Goal: Task Accomplishment & Management: Manage account settings

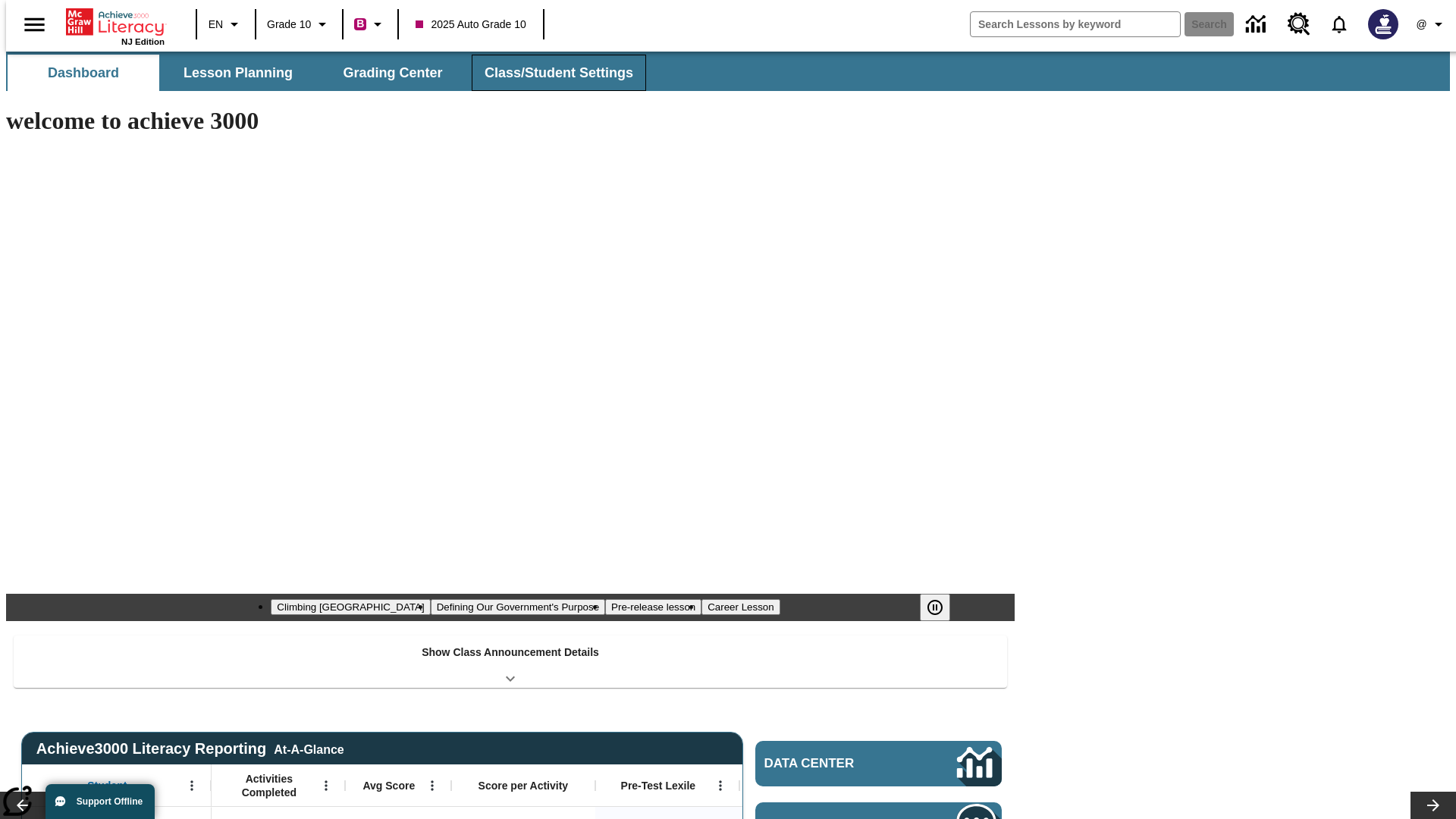
click at [551, 73] on button "Class/Student Settings" at bounding box center [559, 72] width 174 height 36
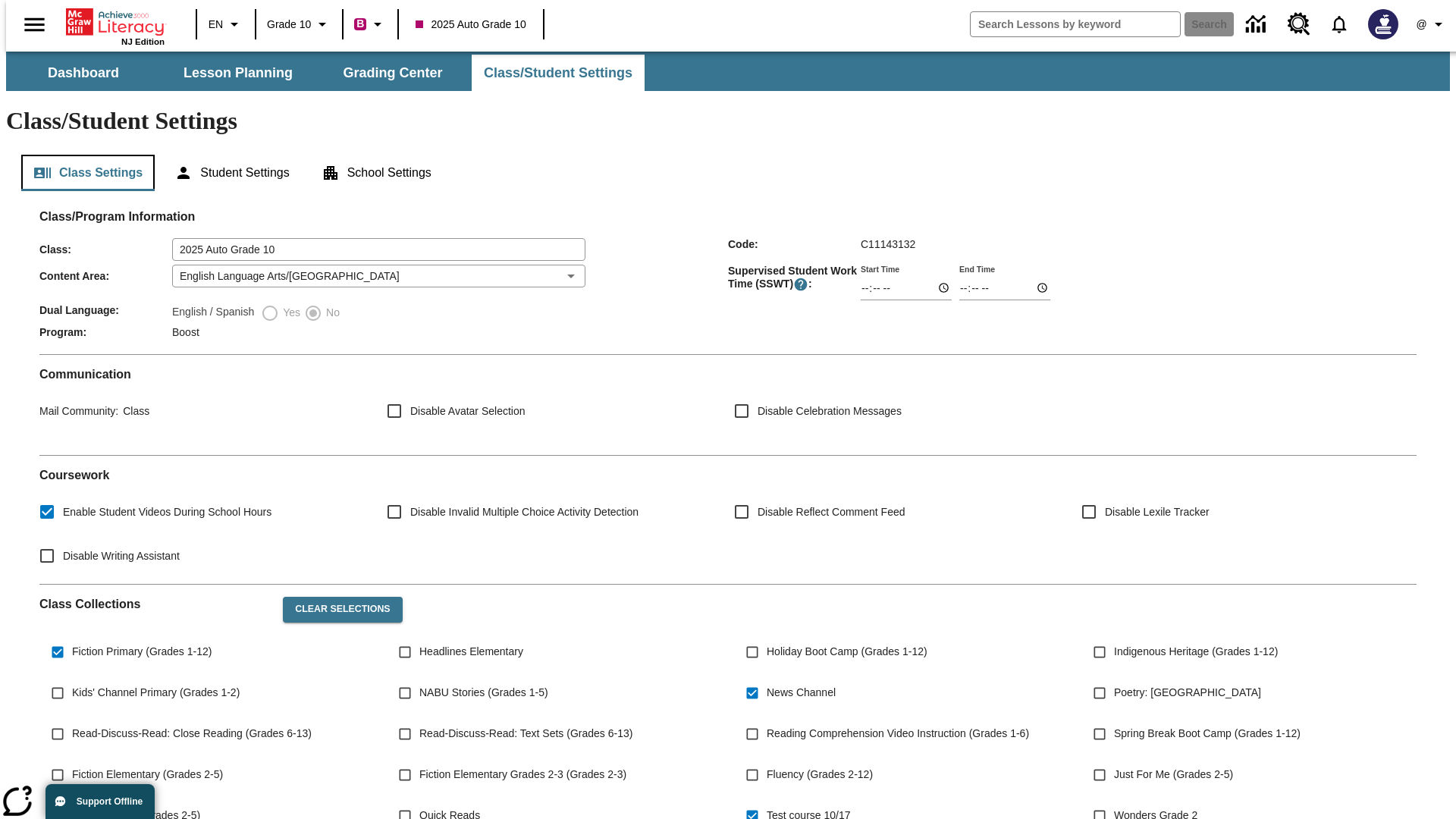
click at [82, 155] on button "Class Settings" at bounding box center [88, 173] width 134 height 36
click at [335, 597] on button "Clear Selections" at bounding box center [342, 610] width 119 height 26
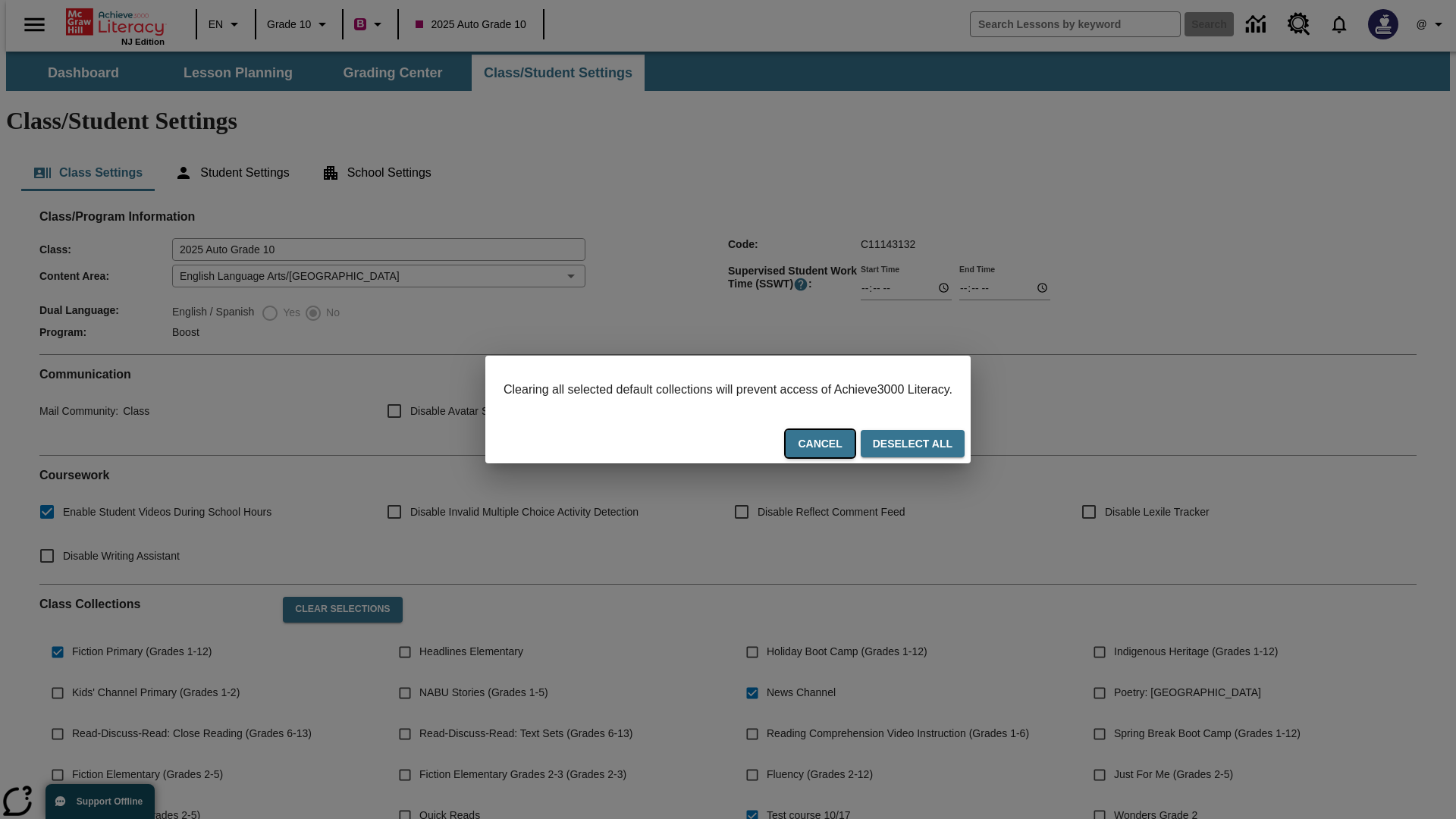
click at [839, 445] on button "Cancel" at bounding box center [820, 444] width 68 height 28
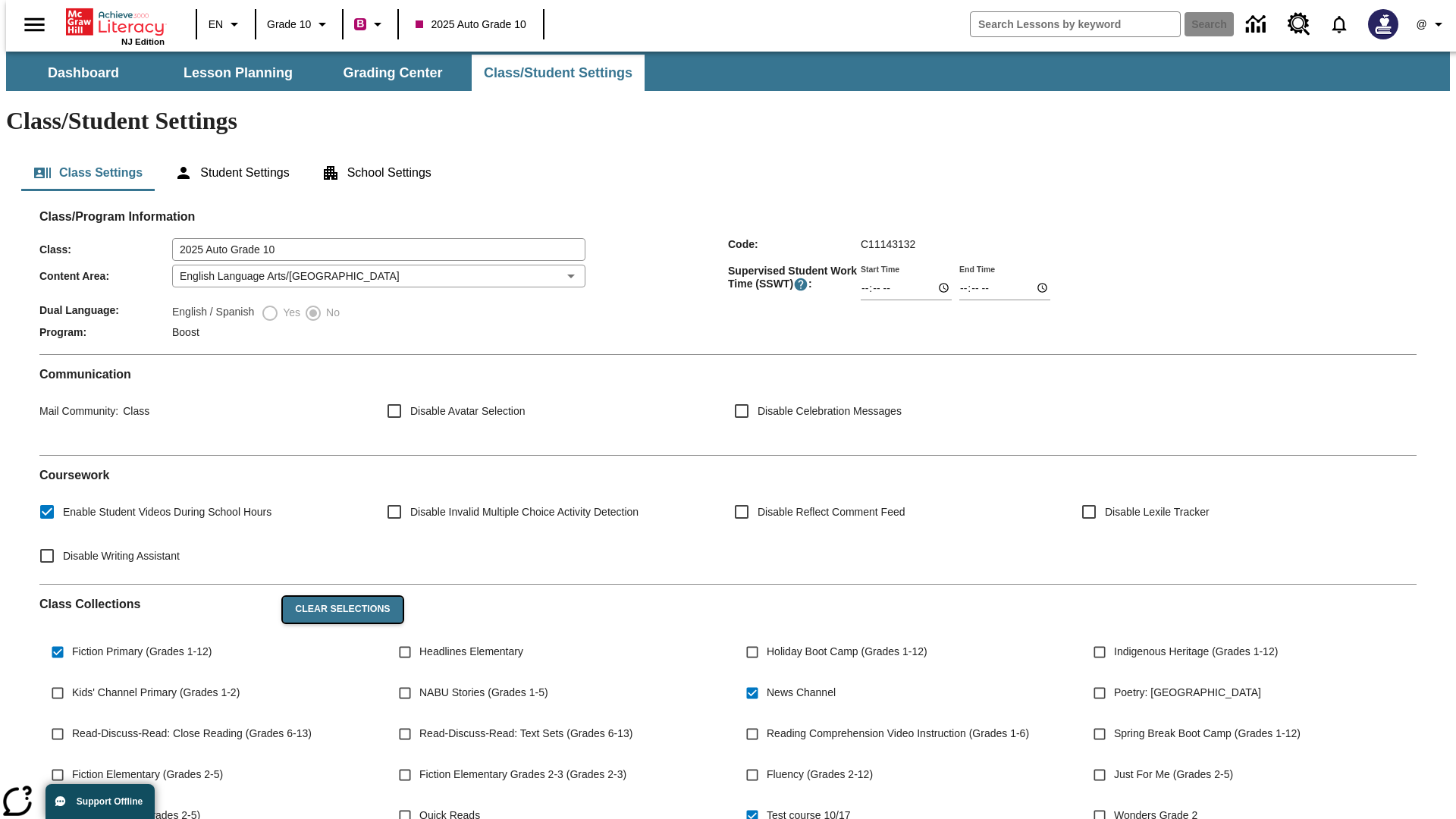
click at [335, 597] on button "Clear Selections" at bounding box center [342, 610] width 119 height 26
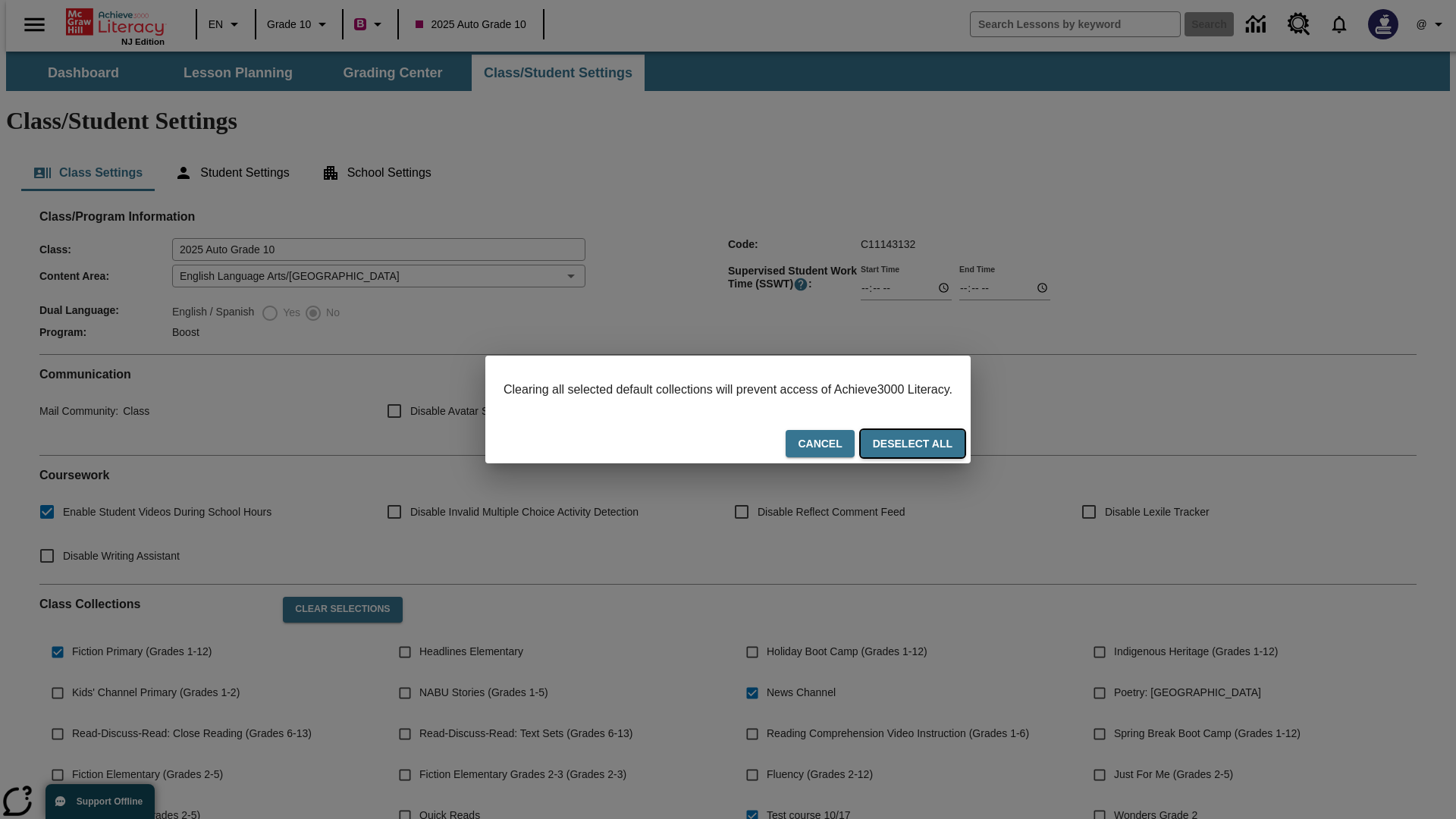
click at [927, 445] on button "Deselect All" at bounding box center [913, 444] width 104 height 28
checkbox input "false"
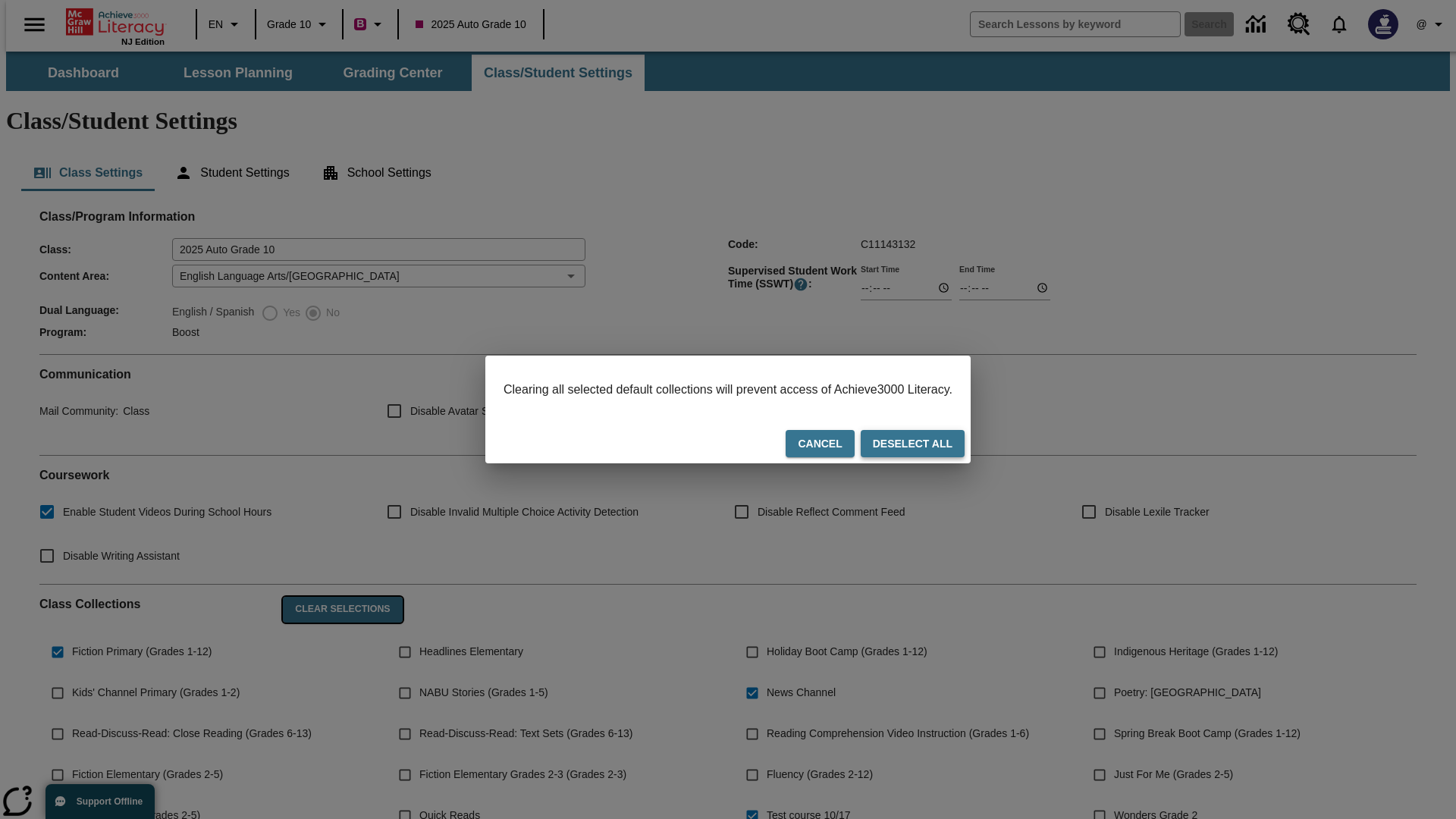
checkbox input "false"
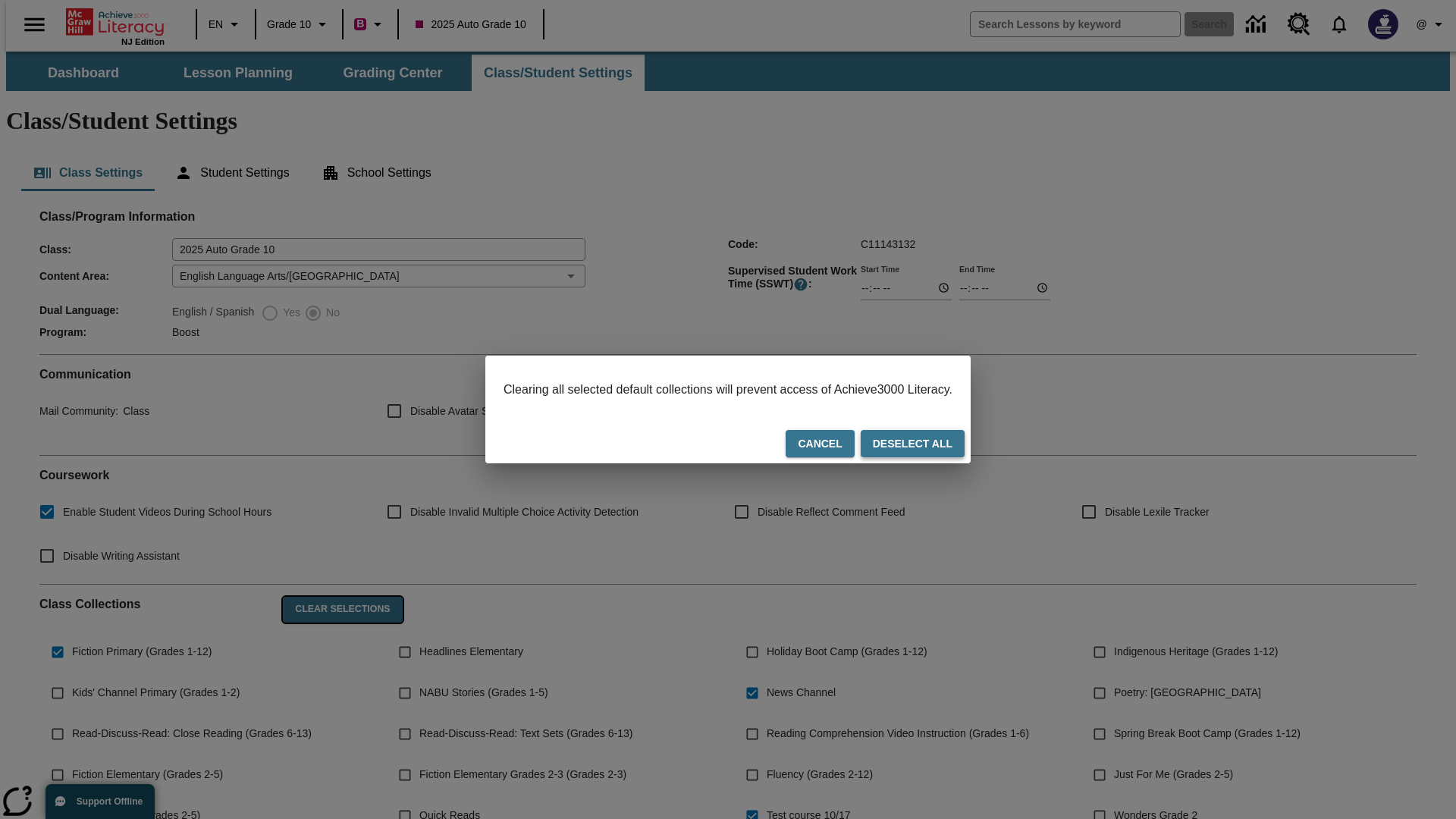
checkbox input "false"
